Goal: Find specific page/section: Find specific page/section

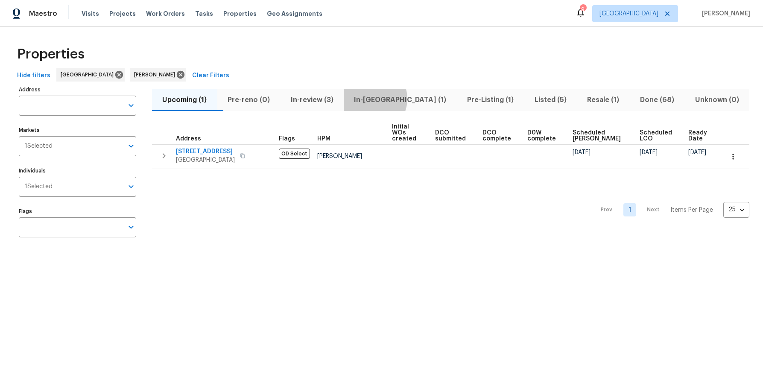
click at [387, 99] on span "In-[GEOGRAPHIC_DATA] (1)" at bounding box center [400, 100] width 103 height 12
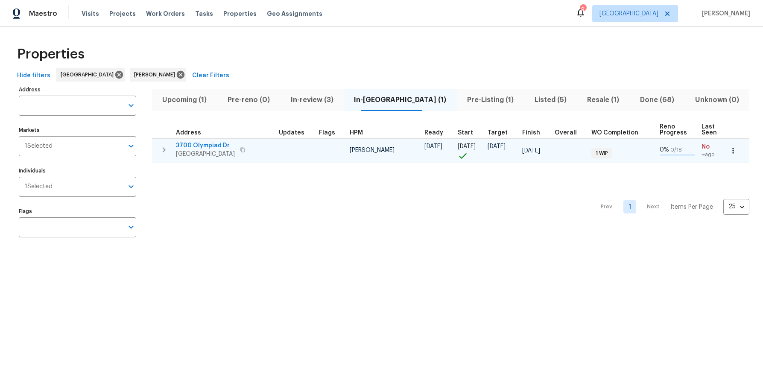
click at [212, 150] on span "[GEOGRAPHIC_DATA]" at bounding box center [205, 154] width 59 height 9
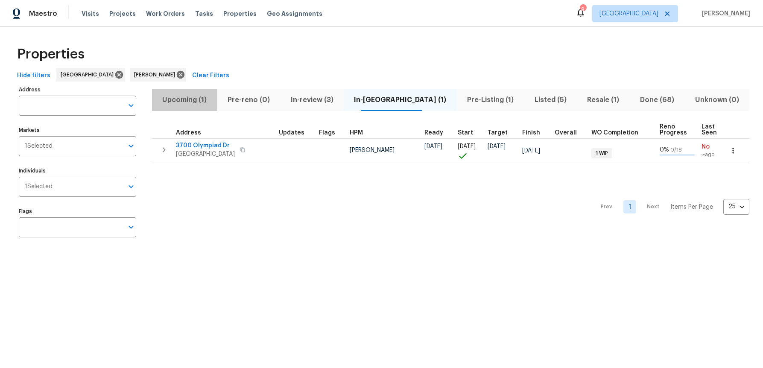
click at [192, 99] on span "Upcoming (1)" at bounding box center [184, 100] width 55 height 12
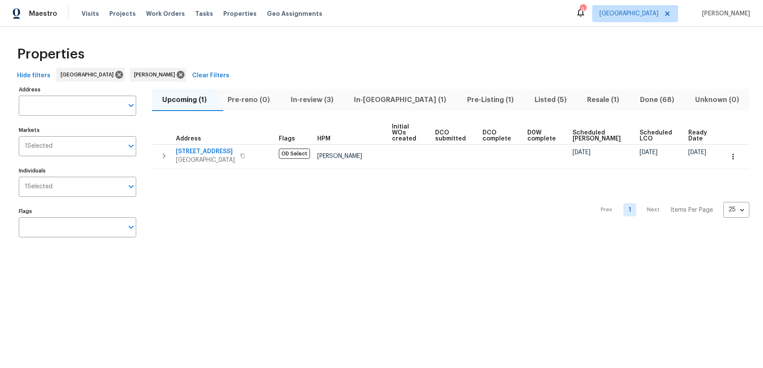
click at [231, 258] on div "Properties Hide filters [GEOGRAPHIC_DATA] [PERSON_NAME] Clear Filters Address A…" at bounding box center [381, 143] width 763 height 233
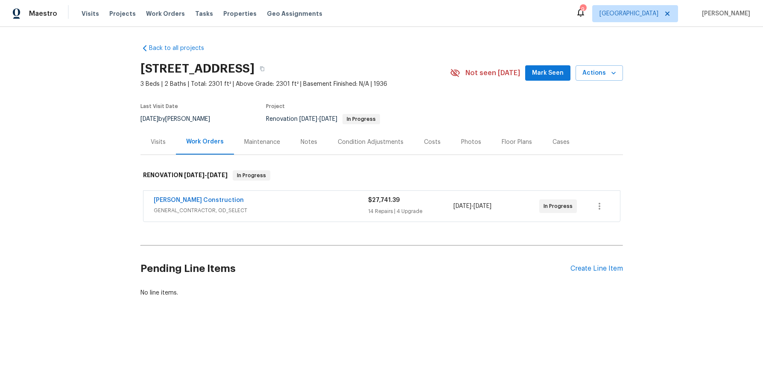
click at [76, 89] on div "Back to all projects 3700 Olympiad Dr, View Park, CA 90043 3 Beds | 2 Baths | T…" at bounding box center [381, 191] width 763 height 328
click at [454, 47] on div "Back to all projects 3700 Olympiad Dr, View Park, CA 90043 3 Beds | 2 Baths | T…" at bounding box center [382, 170] width 483 height 267
